Goal: Task Accomplishment & Management: Manage account settings

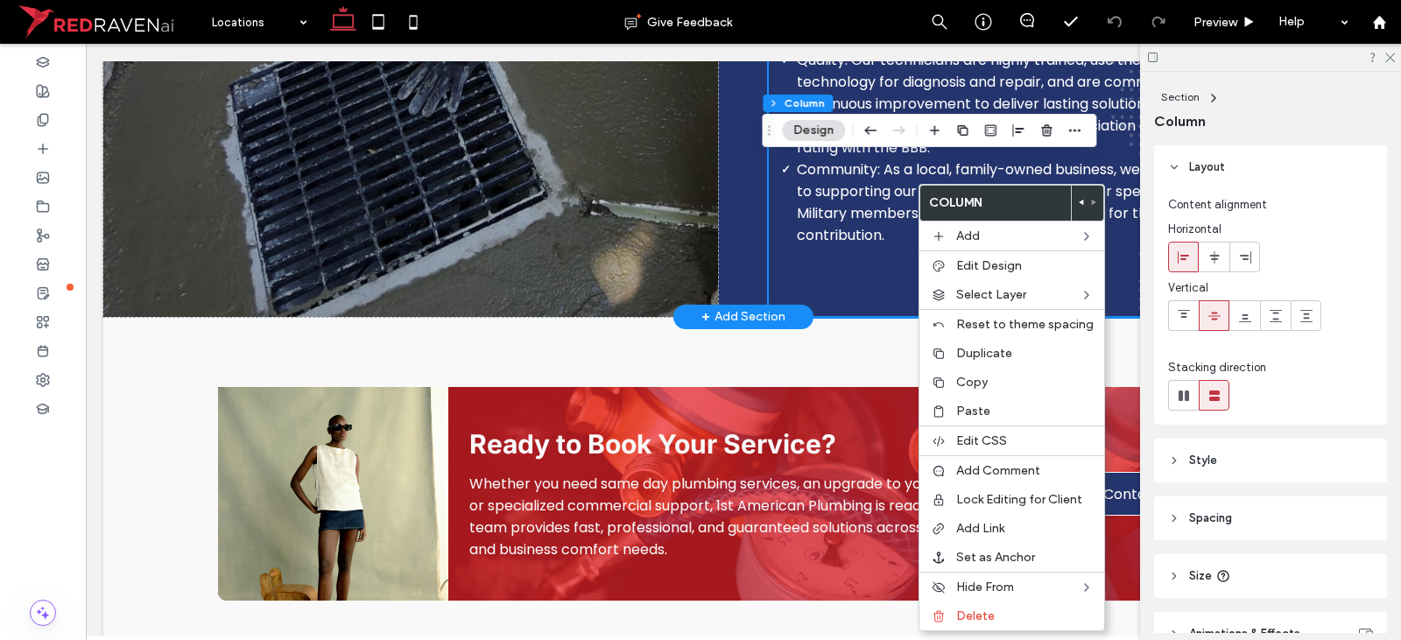
click at [723, 165] on div "Our Guiding Mission and Values Mission Statement Our mission is simple: Excelle…" at bounding box center [743, 11] width 1280 height 612
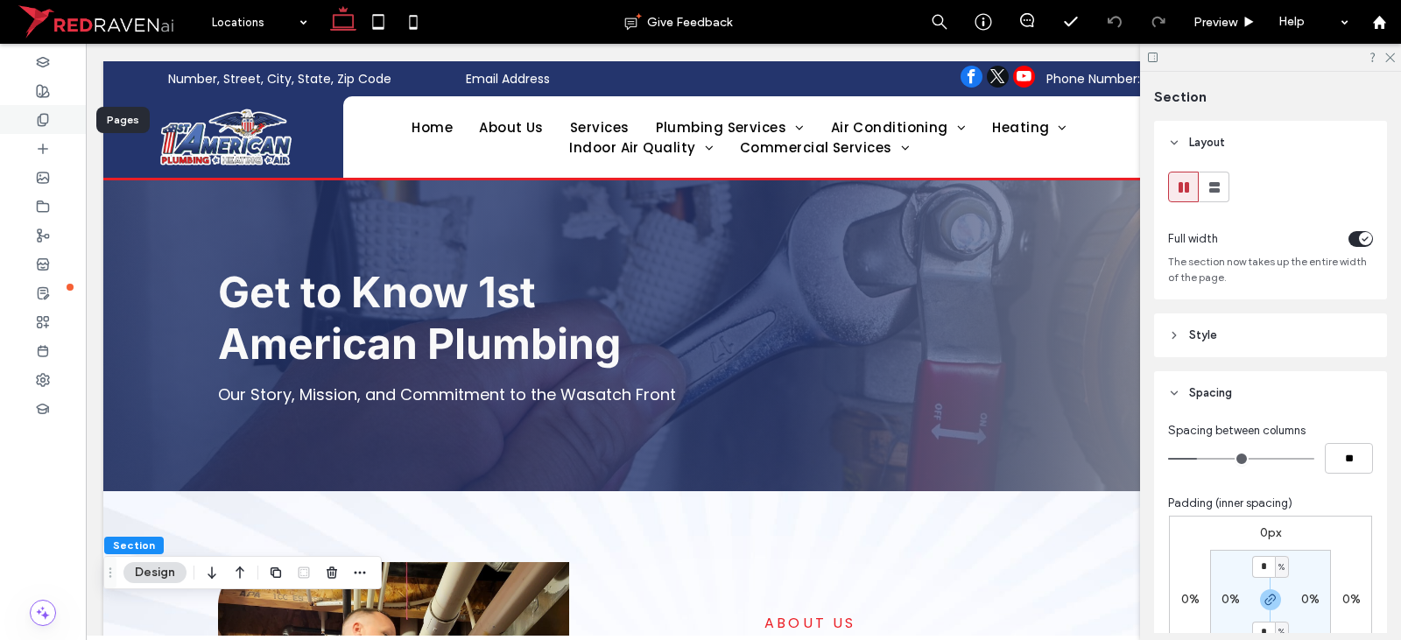
click at [42, 124] on icon at bounding box center [43, 120] width 14 height 14
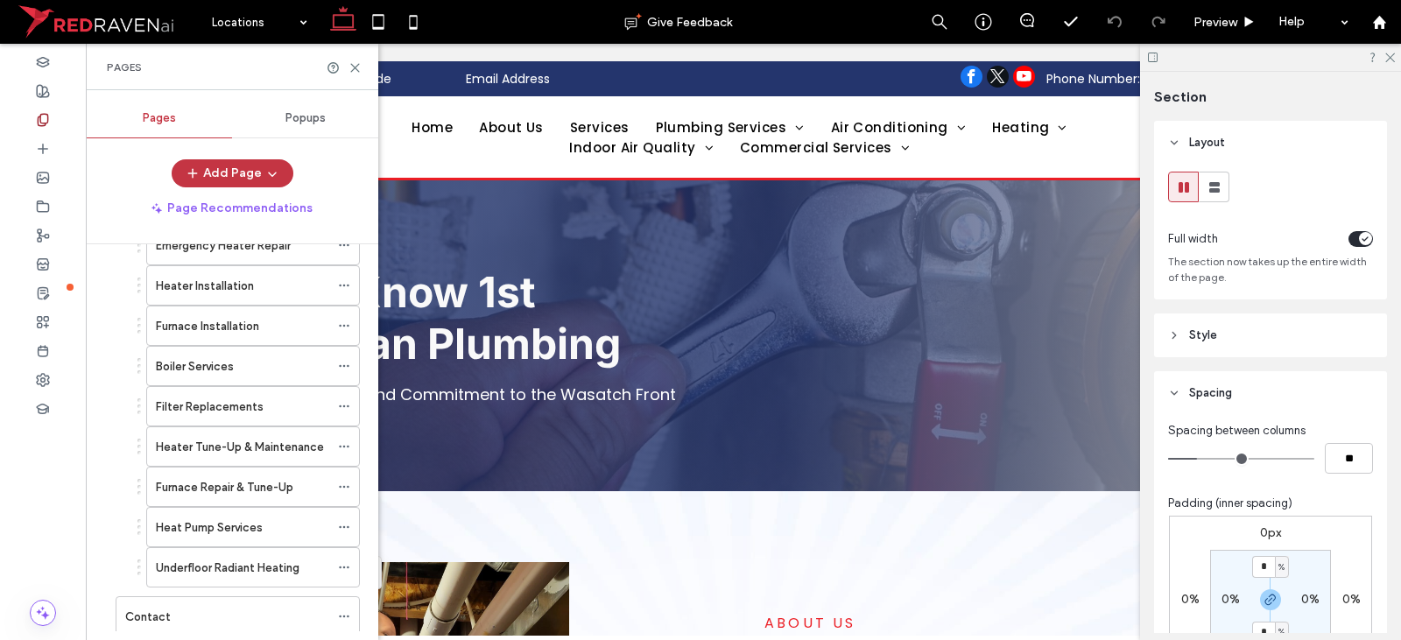
scroll to position [1578, 0]
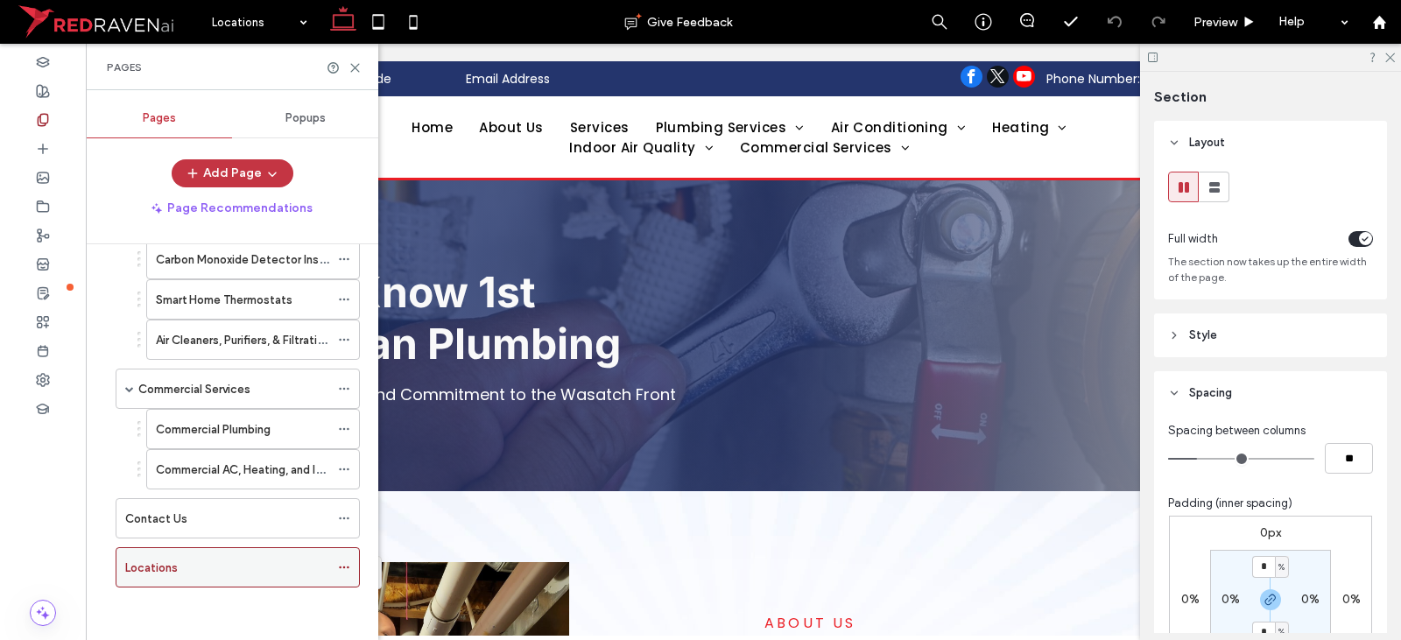
click at [344, 567] on use at bounding box center [344, 568] width 10 height 3
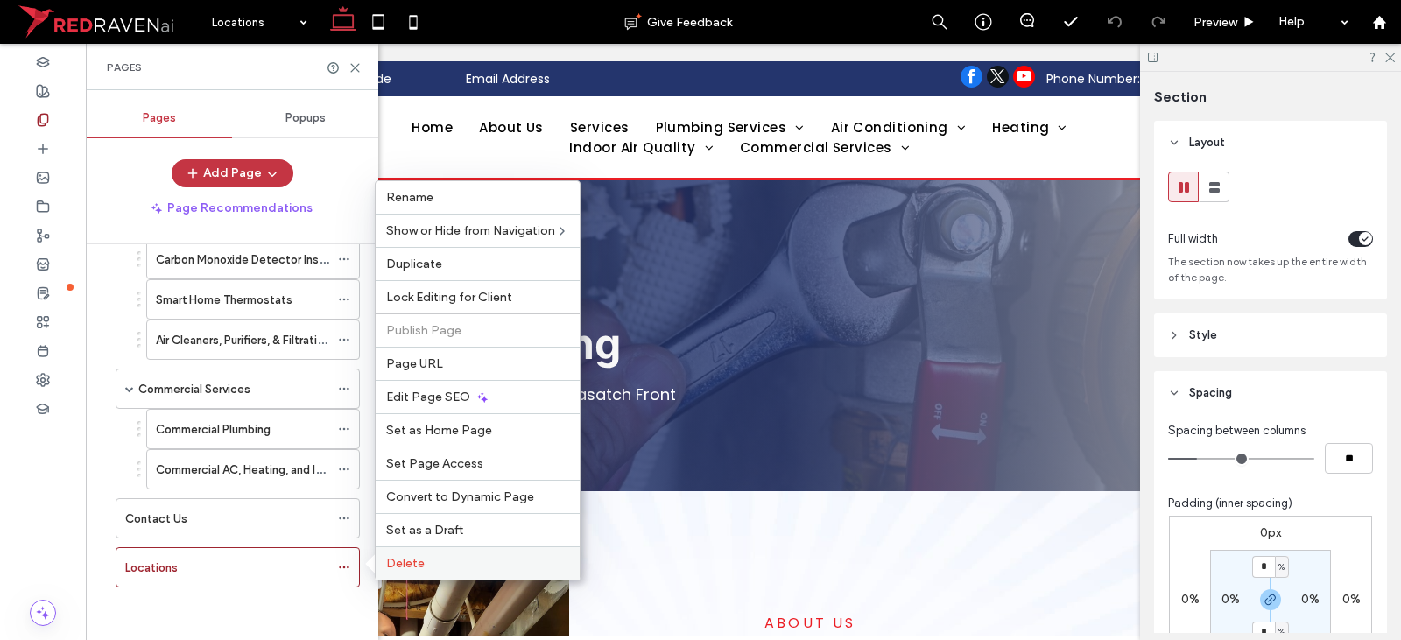
click at [412, 565] on span "Delete" at bounding box center [405, 563] width 39 height 15
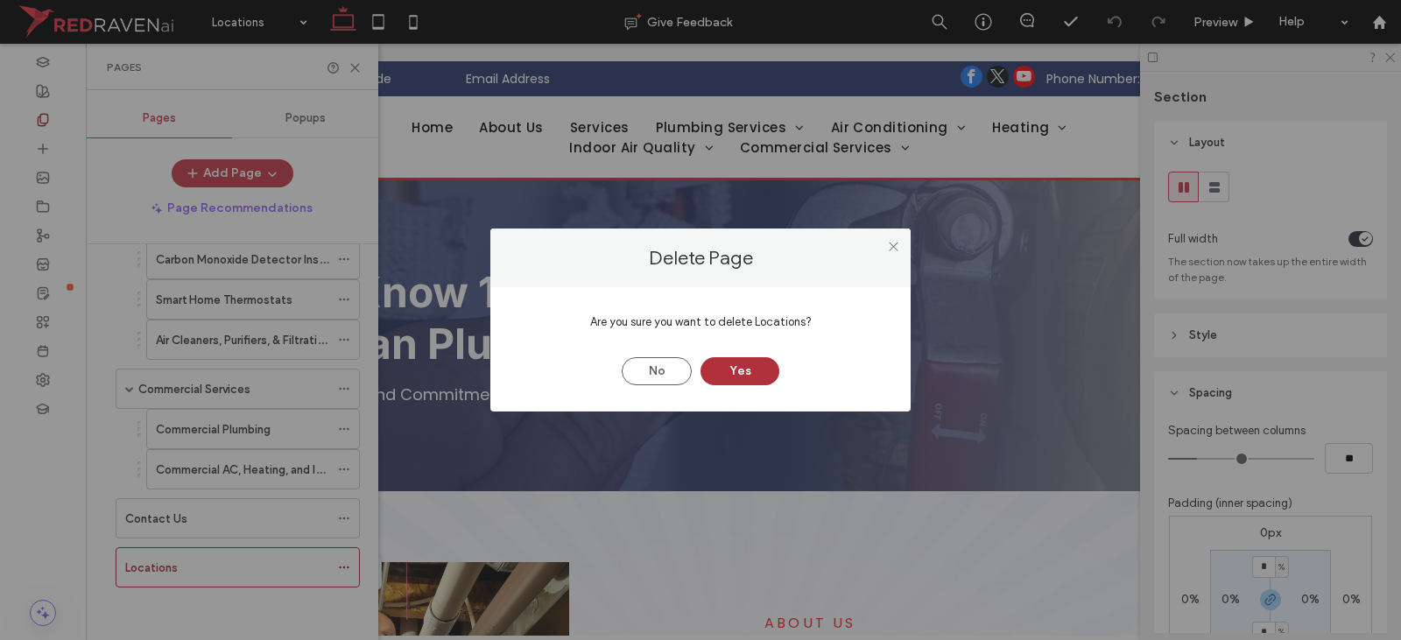
click at [730, 364] on button "Yes" at bounding box center [739, 371] width 79 height 28
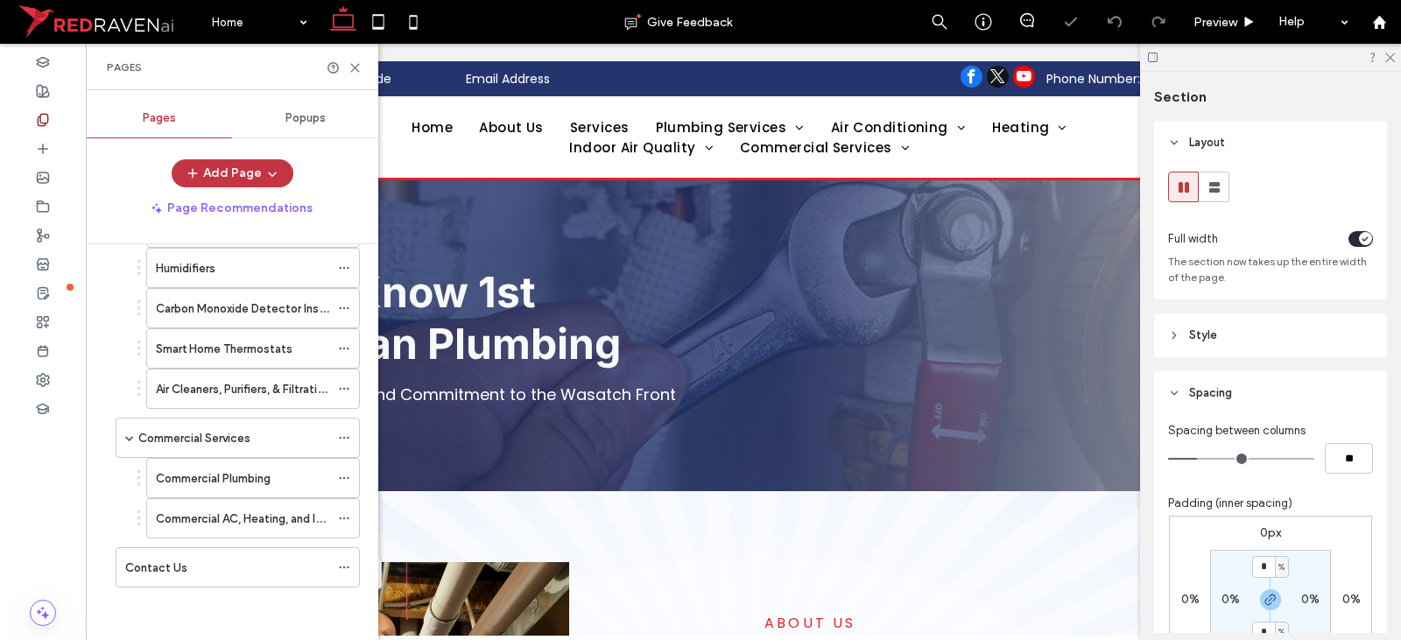
scroll to position [1529, 0]
click at [836, 136] on div "Home Give Feedback Preview Help Design Panel Site Comments Team & Clients Autom…" at bounding box center [700, 320] width 1401 height 640
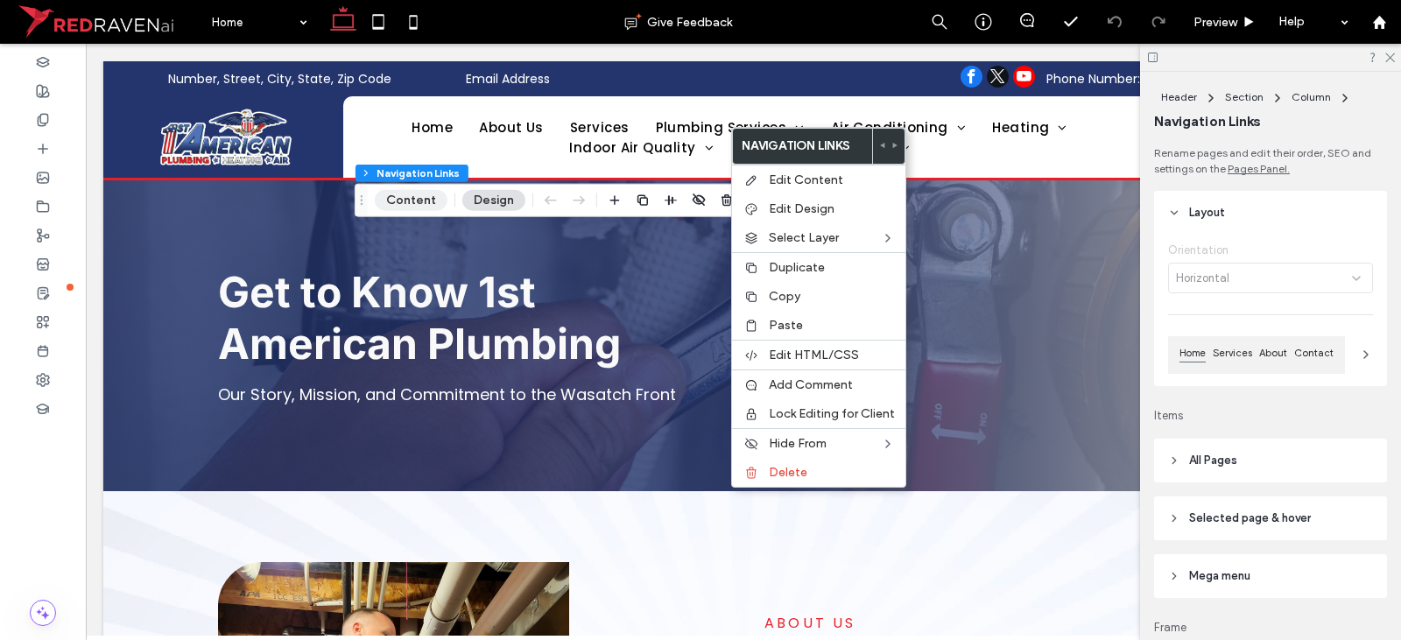
click at [402, 197] on button "Content" at bounding box center [411, 200] width 73 height 21
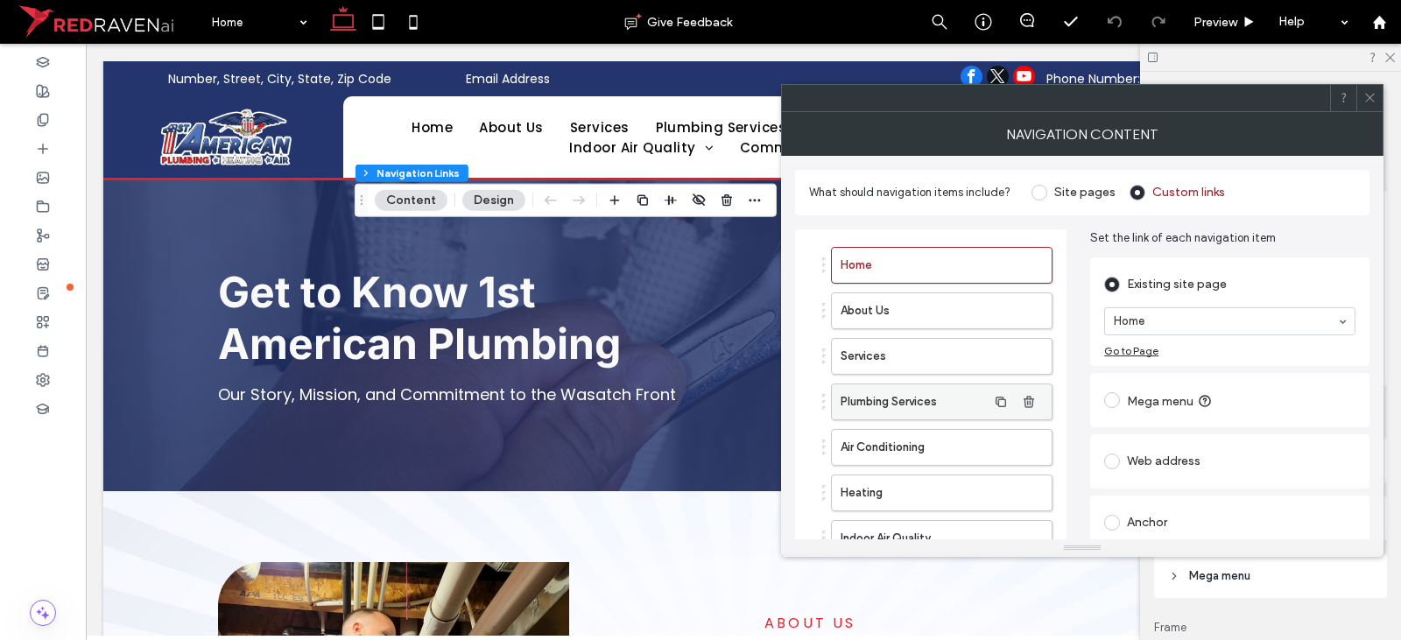
scroll to position [163, 0]
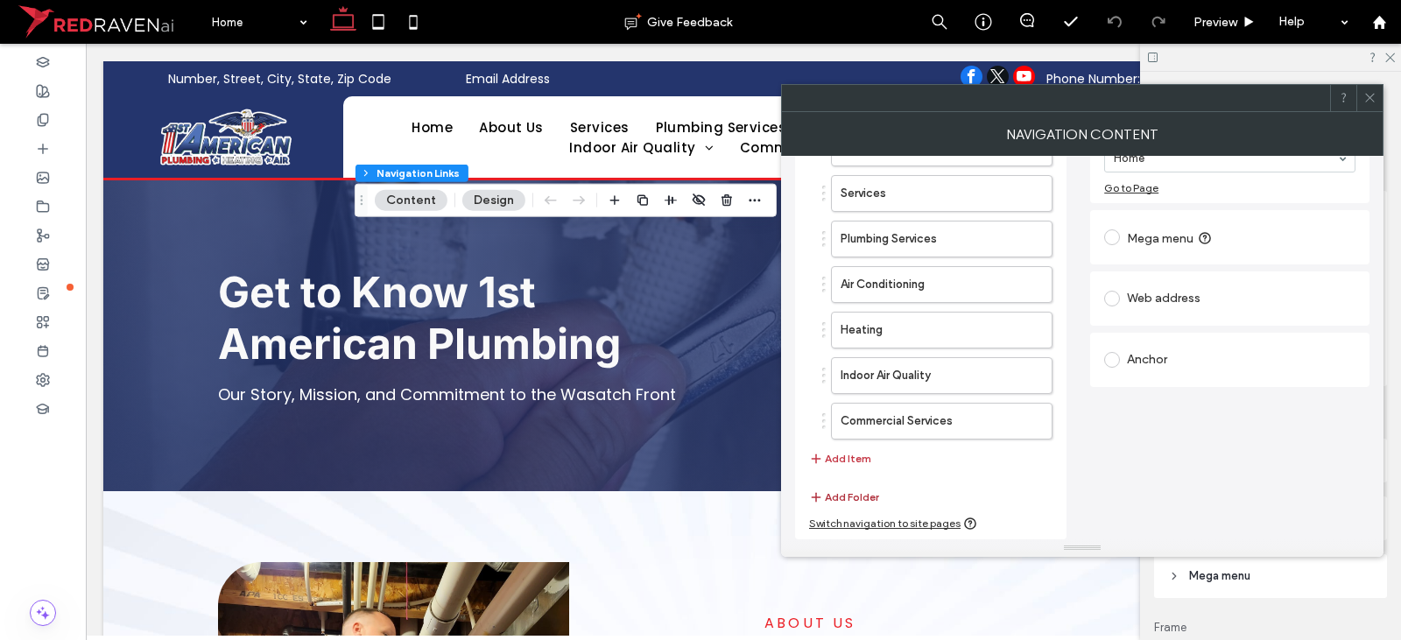
click at [861, 493] on button "Add Folder" at bounding box center [844, 497] width 70 height 21
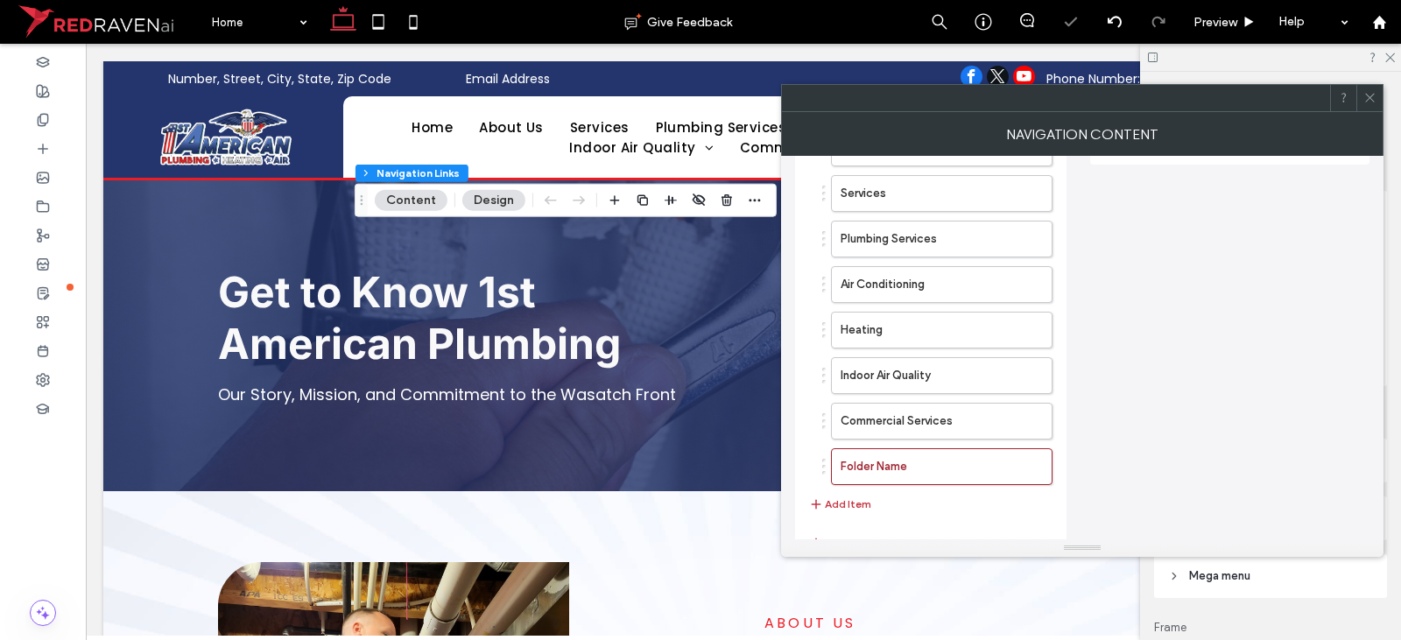
scroll to position [0, 0]
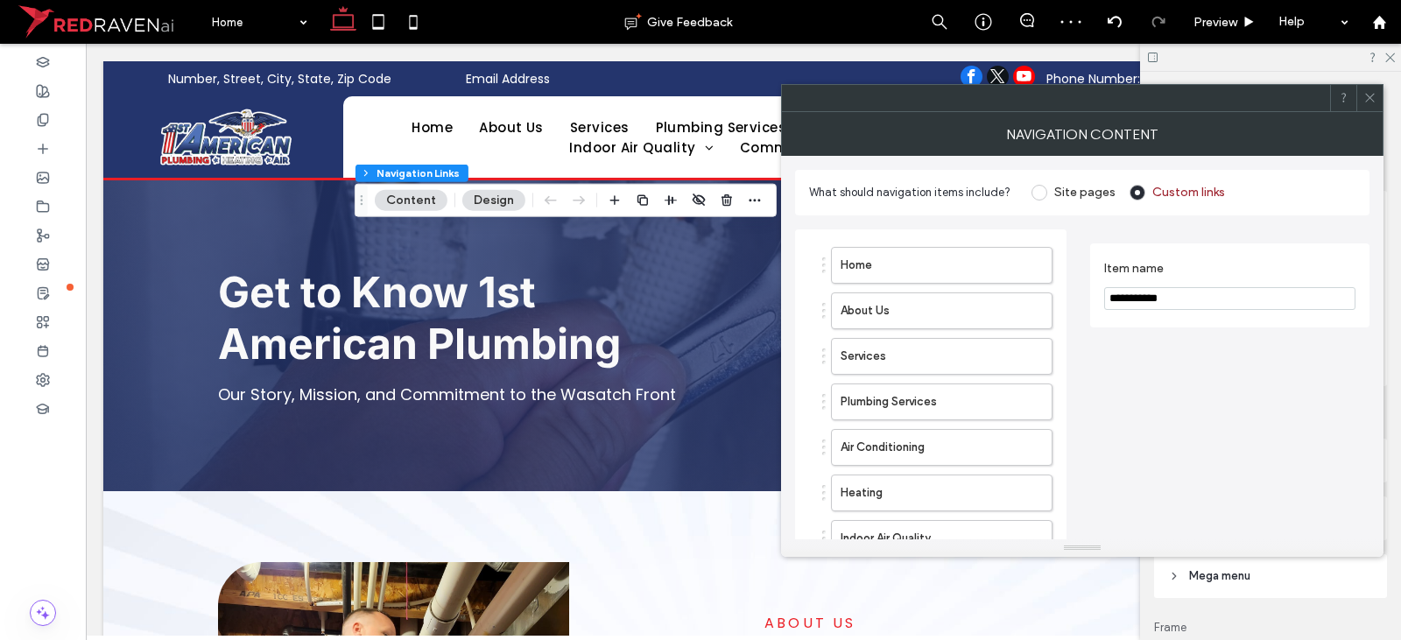
click at [1172, 290] on input "**********" at bounding box center [1229, 298] width 251 height 23
type input "*********"
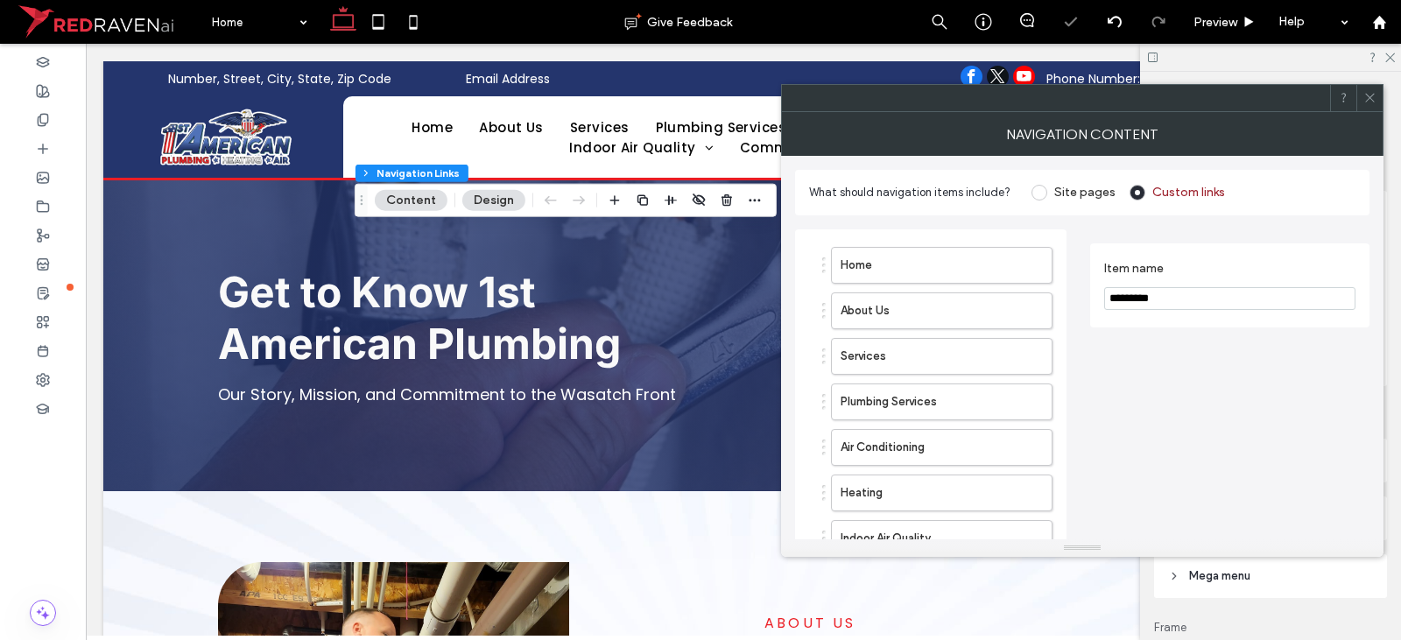
click at [1369, 95] on icon at bounding box center [1369, 97] width 13 height 13
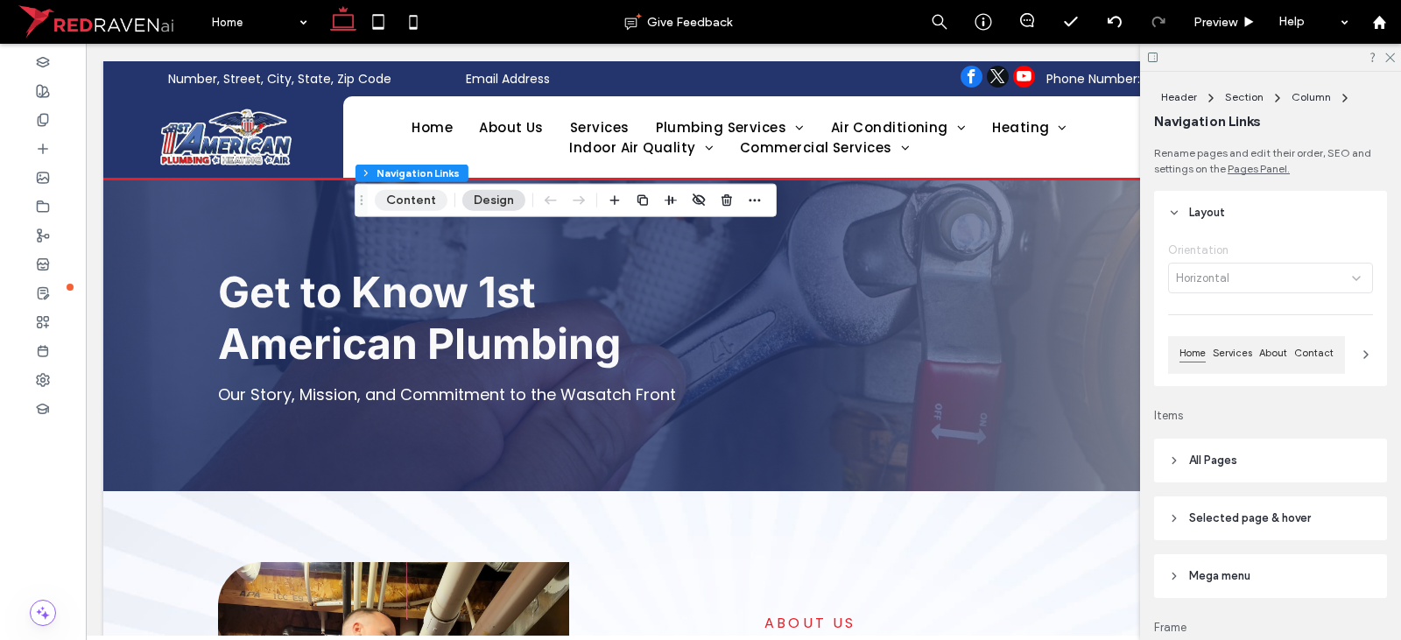
click at [418, 199] on button "Content" at bounding box center [411, 200] width 73 height 21
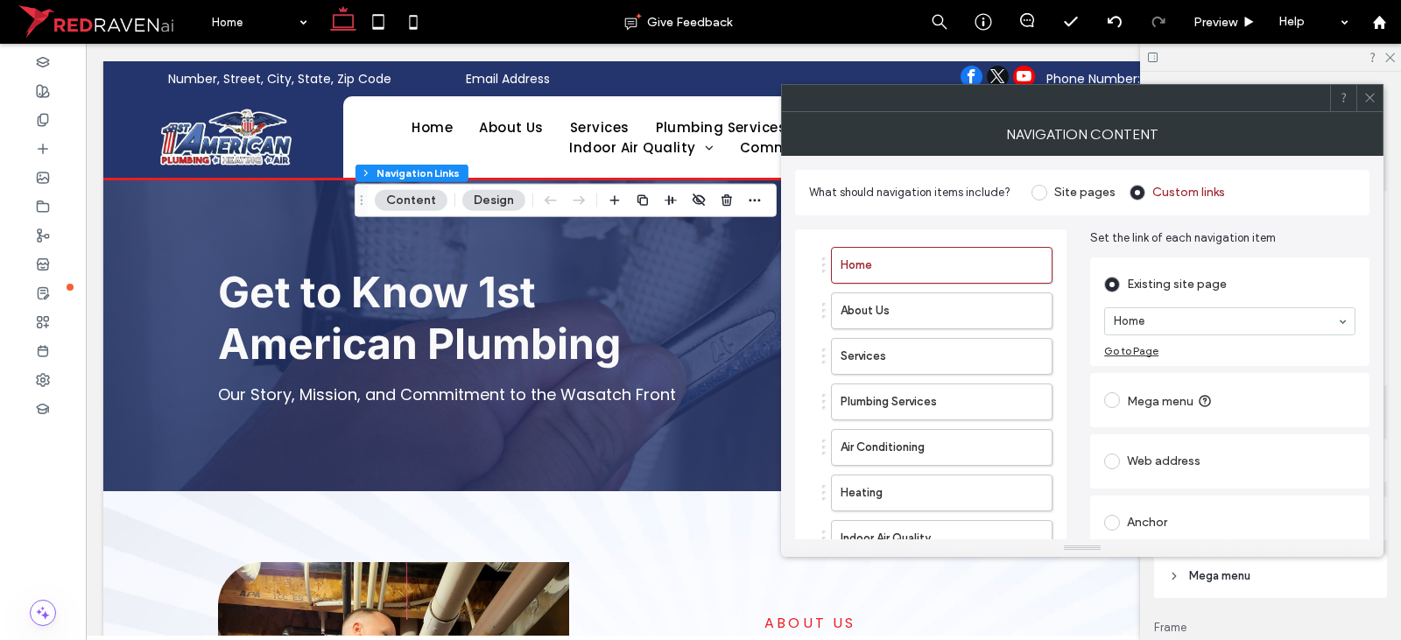
scroll to position [208, 0]
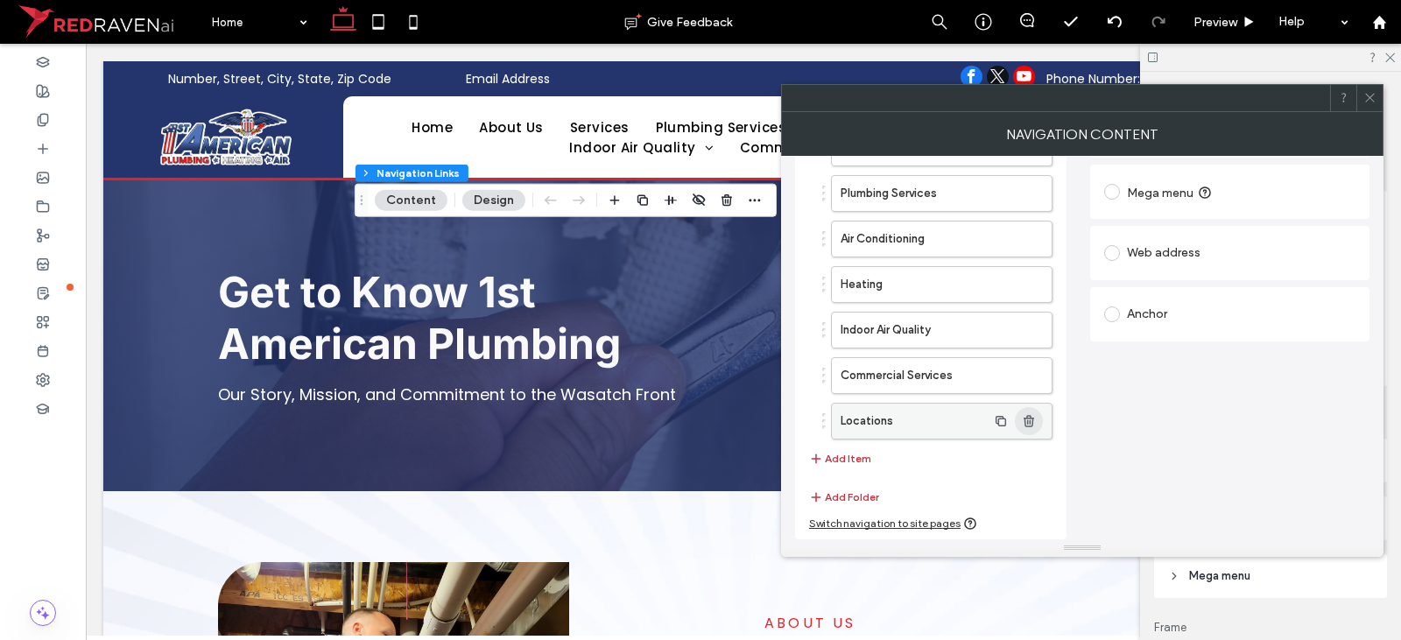
click at [1037, 426] on span "button" at bounding box center [1029, 421] width 28 height 28
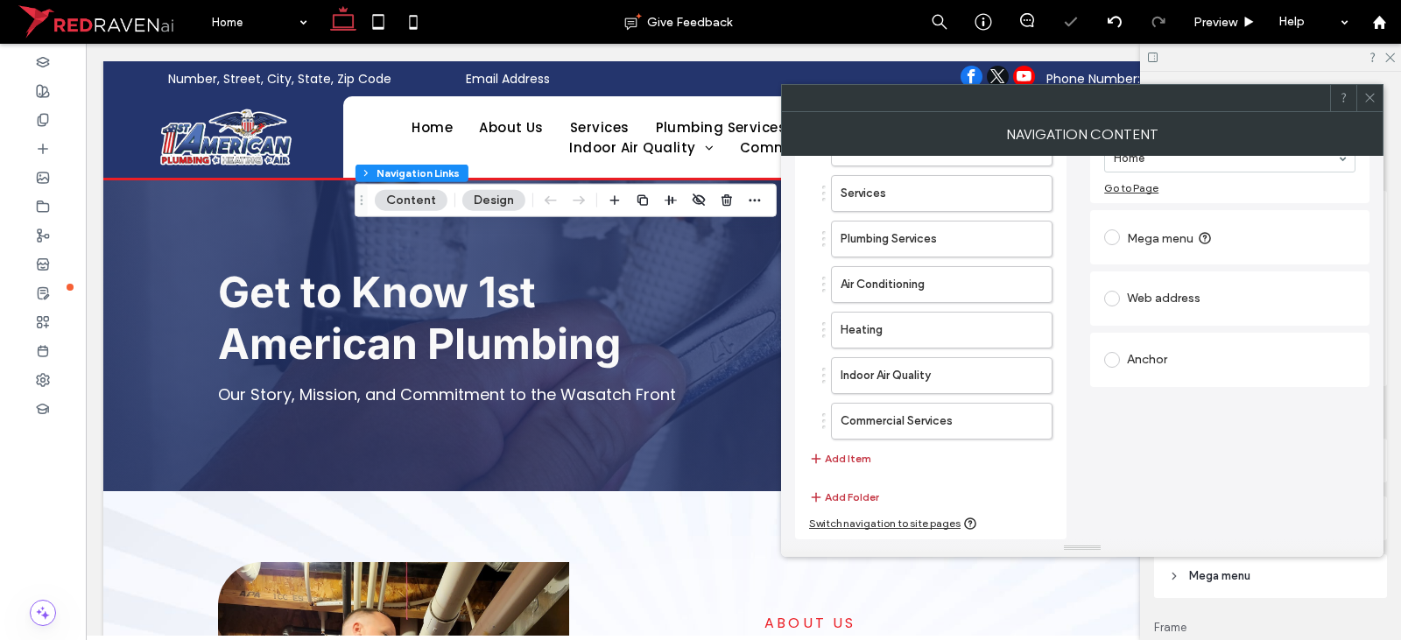
scroll to position [163, 0]
click at [1369, 95] on icon at bounding box center [1369, 97] width 13 height 13
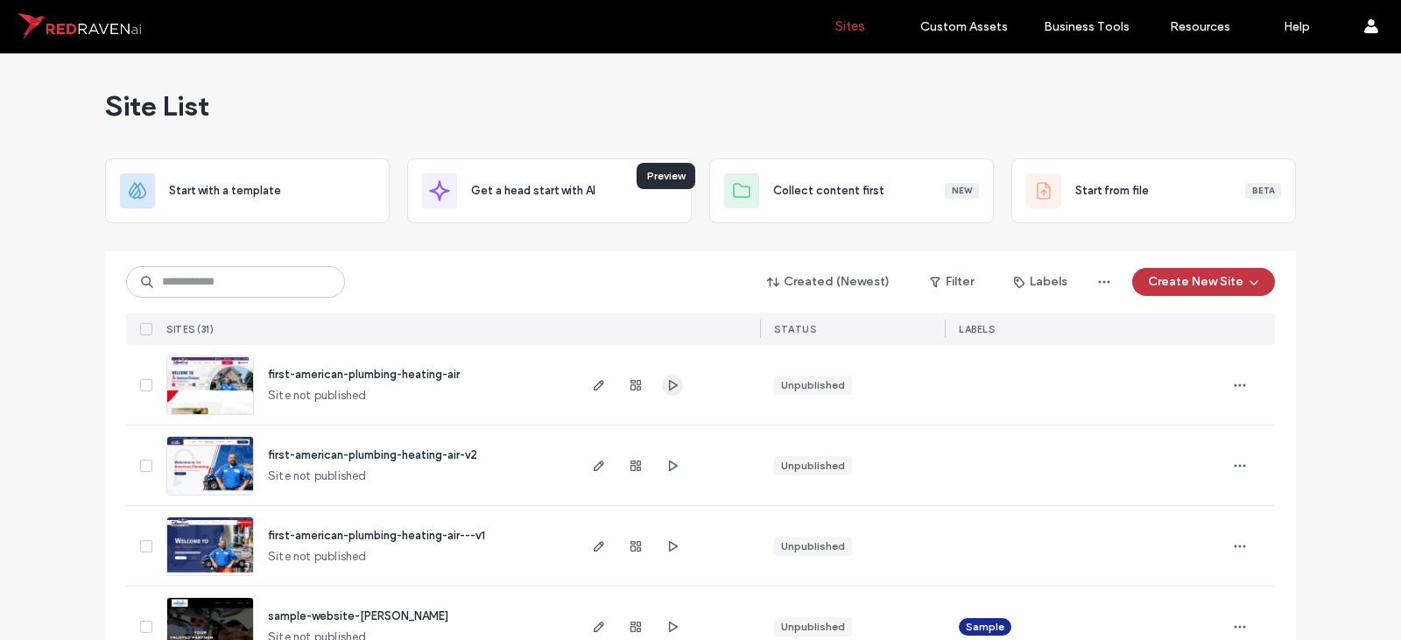
scroll to position [175, 0]
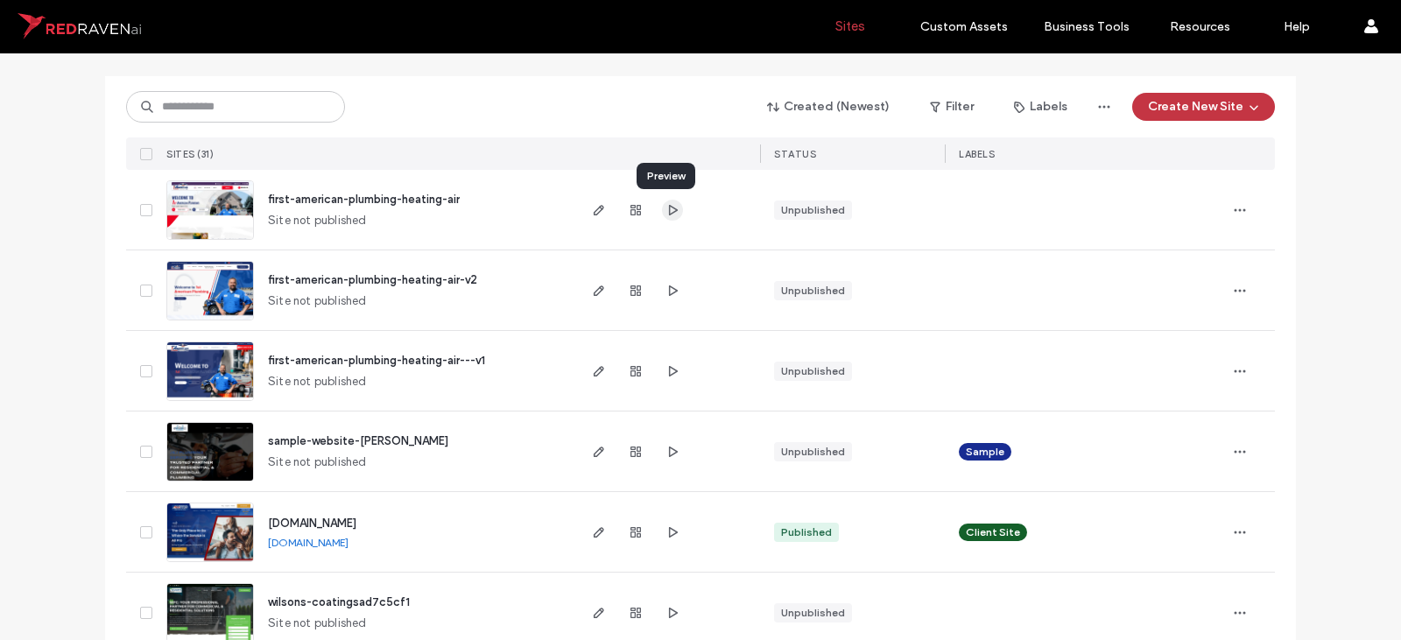
drag, startPoint x: 0, startPoint y: 0, endPoint x: 668, endPoint y: 207, distance: 699.3
click at [668, 207] on icon "button" at bounding box center [672, 210] width 14 height 14
click at [665, 371] on icon "button" at bounding box center [672, 371] width 14 height 14
